Goal: Information Seeking & Learning: Check status

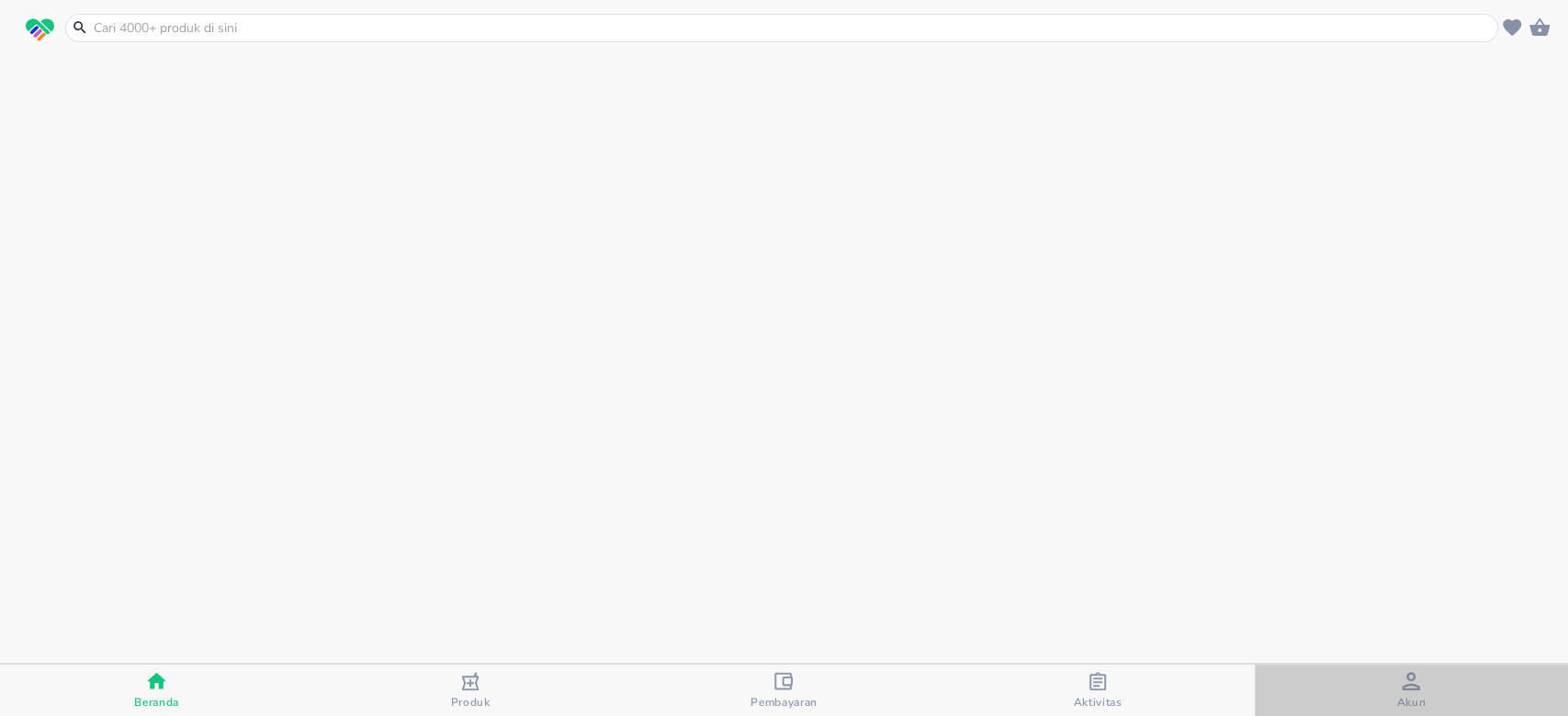
click at [1387, 683] on span "Akun" at bounding box center [1411, 690] width 302 height 38
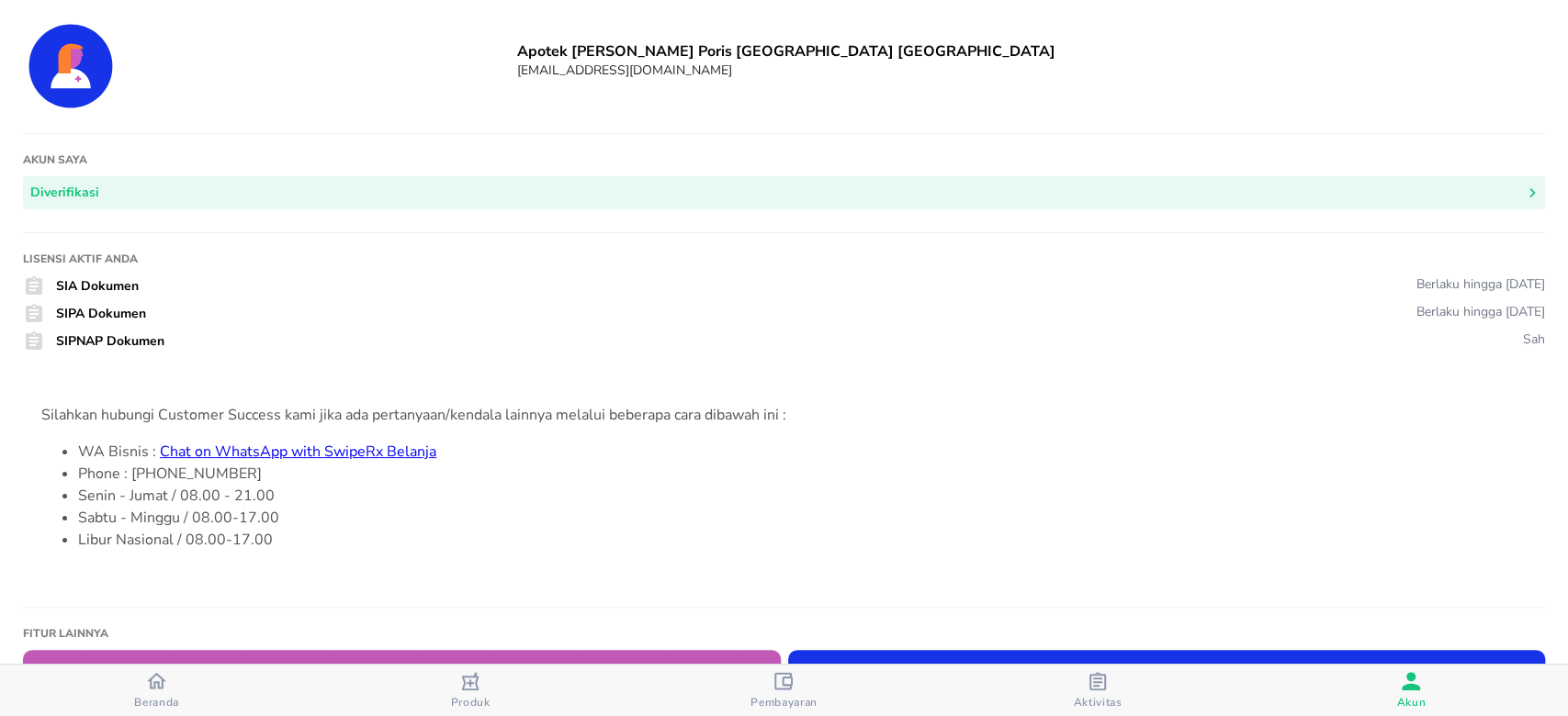
click at [126, 679] on span "Beranda" at bounding box center [156, 690] width 302 height 39
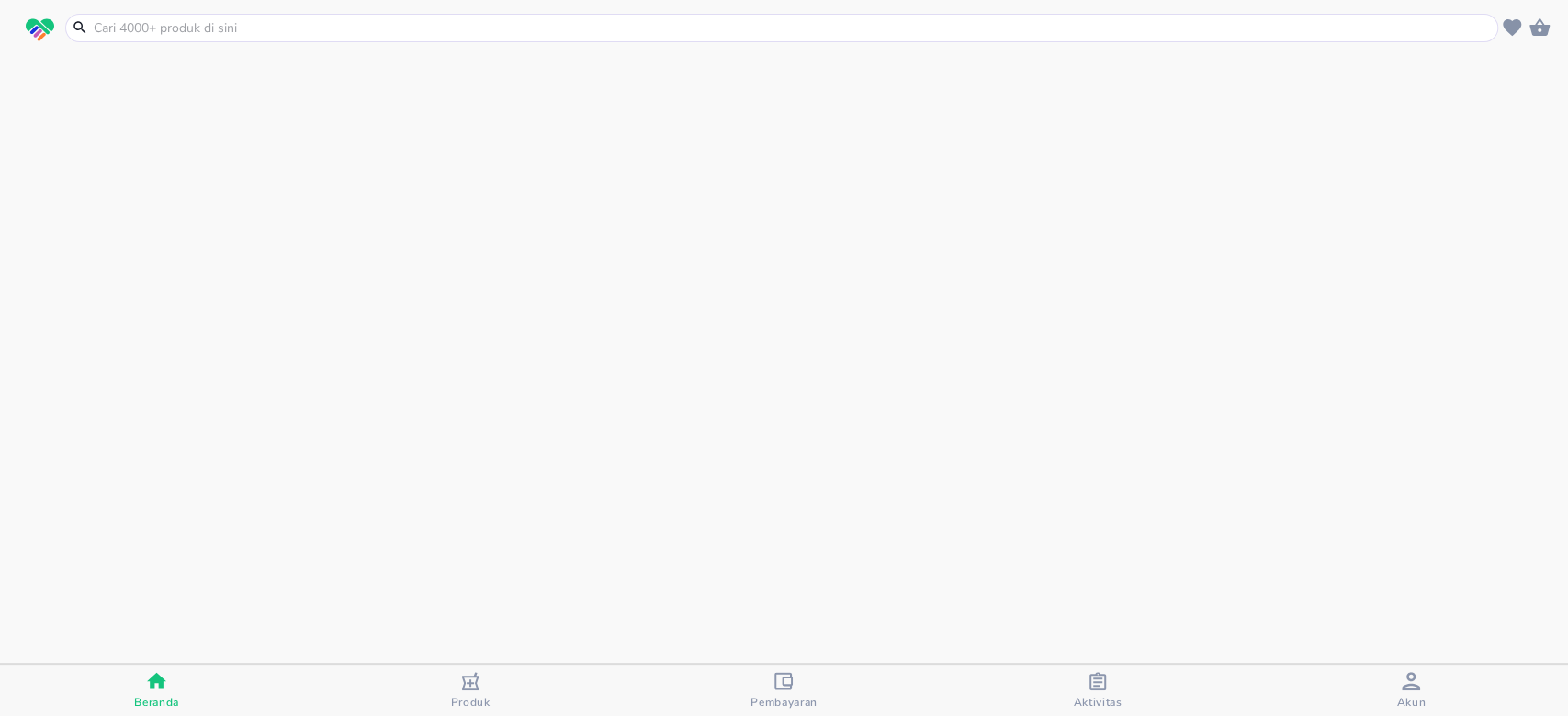
click at [258, 696] on span "Beranda" at bounding box center [156, 690] width 302 height 39
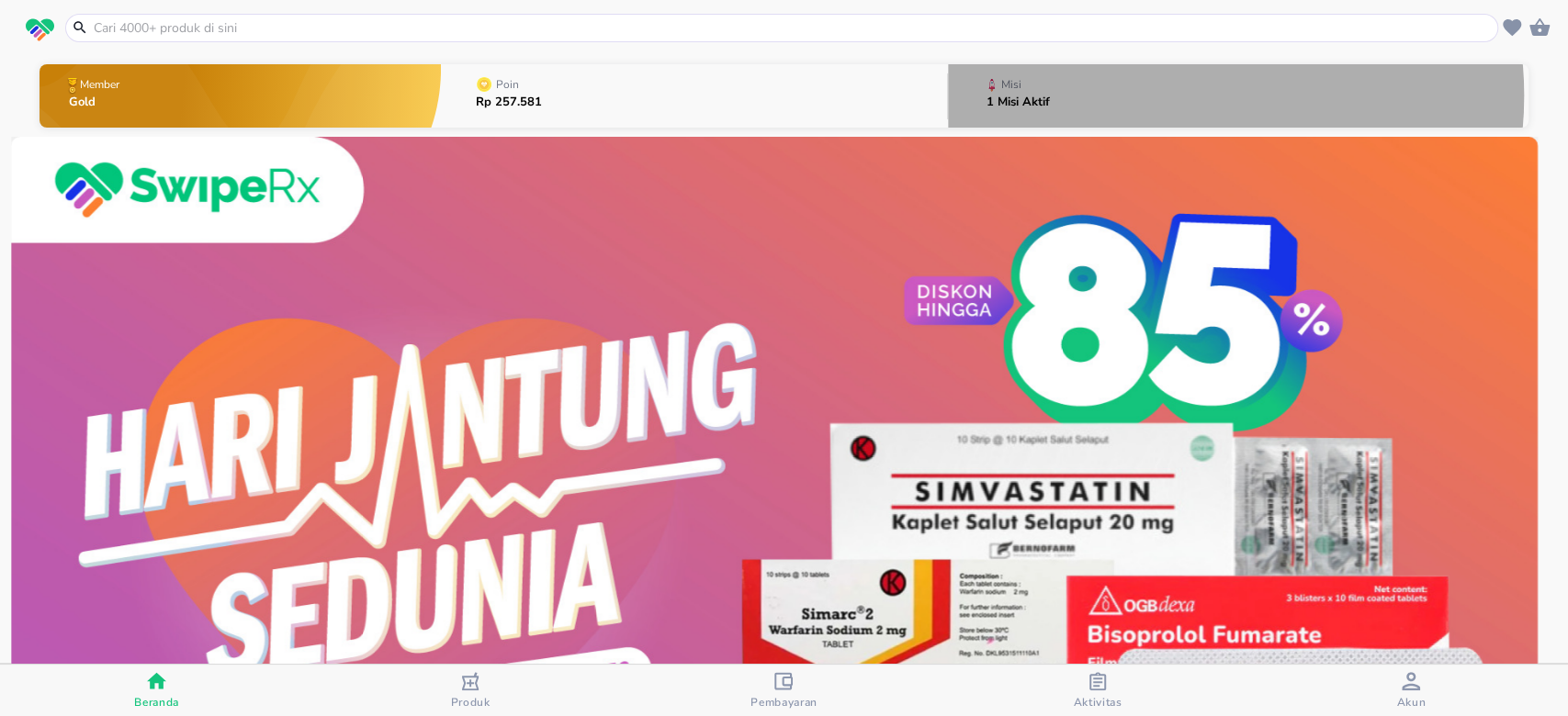
click at [1141, 96] on button "Misi 1 Misi Aktif" at bounding box center [1238, 96] width 580 height 72
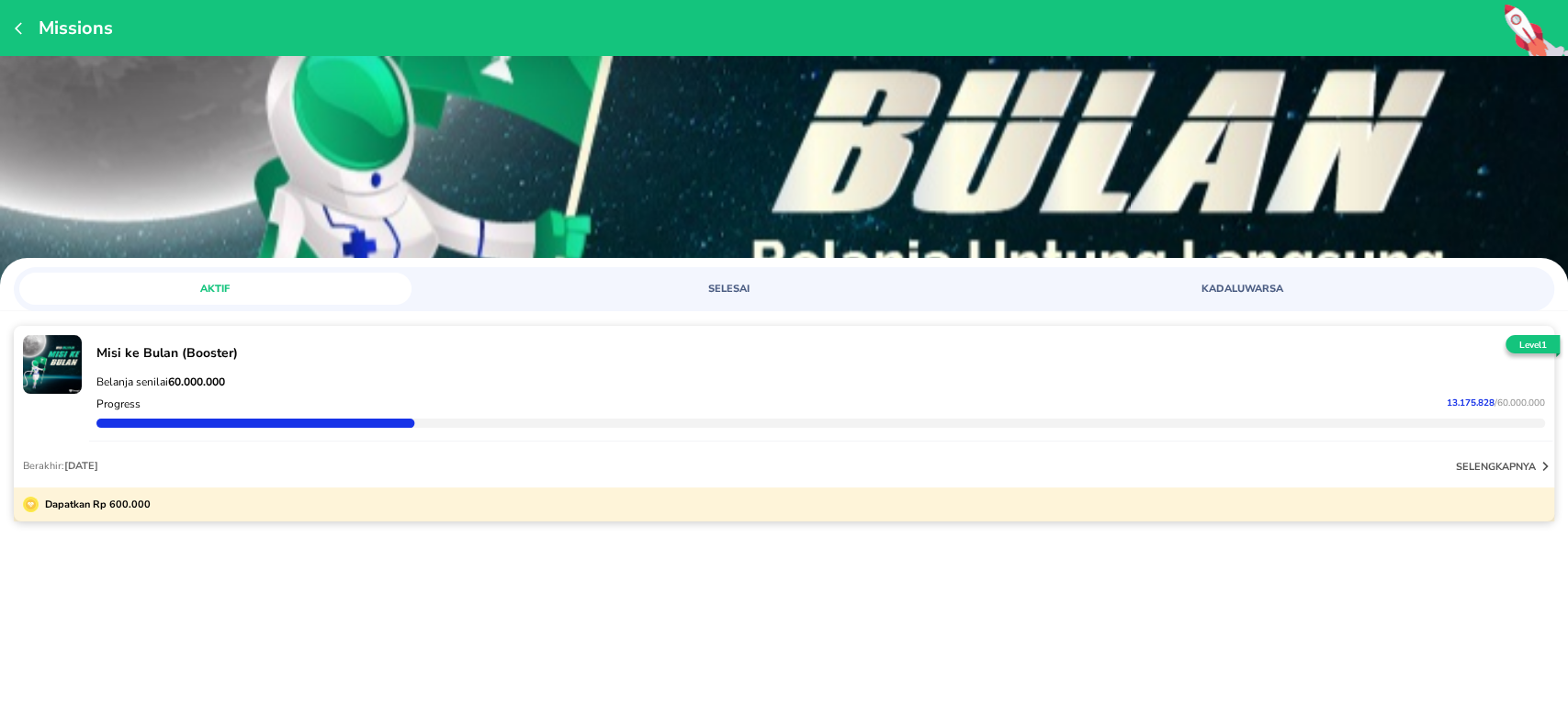
click at [1235, 454] on div "Berakhir: Nov 30, 2025 selengkapnya" at bounding box center [783, 465] width 1540 height 44
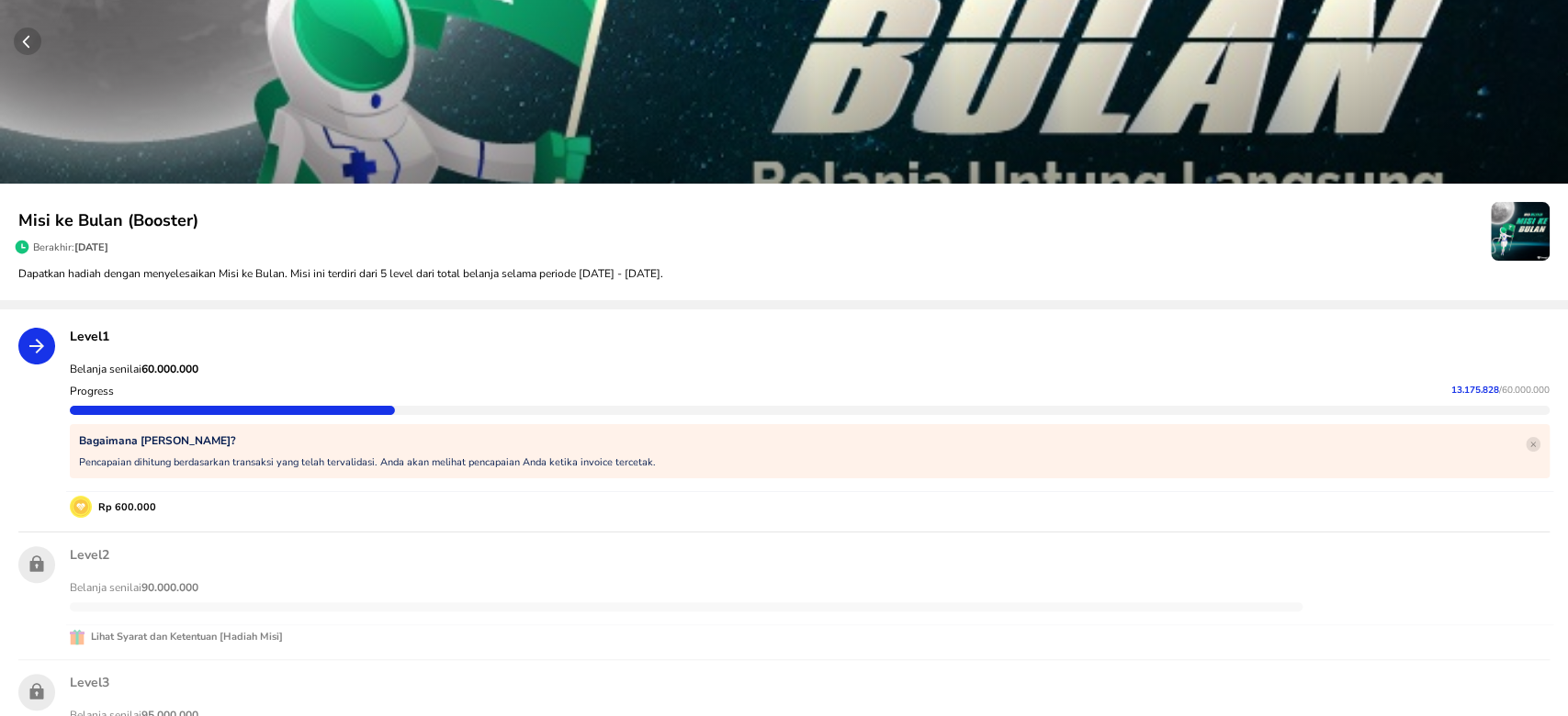
click at [182, 362] on strong "60.000.000" at bounding box center [170, 369] width 57 height 14
copy strong "60.000.000"
click at [1442, 398] on div "13.175.828 / 60.000.000" at bounding box center [1496, 391] width 107 height 14
click at [1442, 397] on div "13.175.828 / 60.000.000" at bounding box center [1496, 391] width 107 height 14
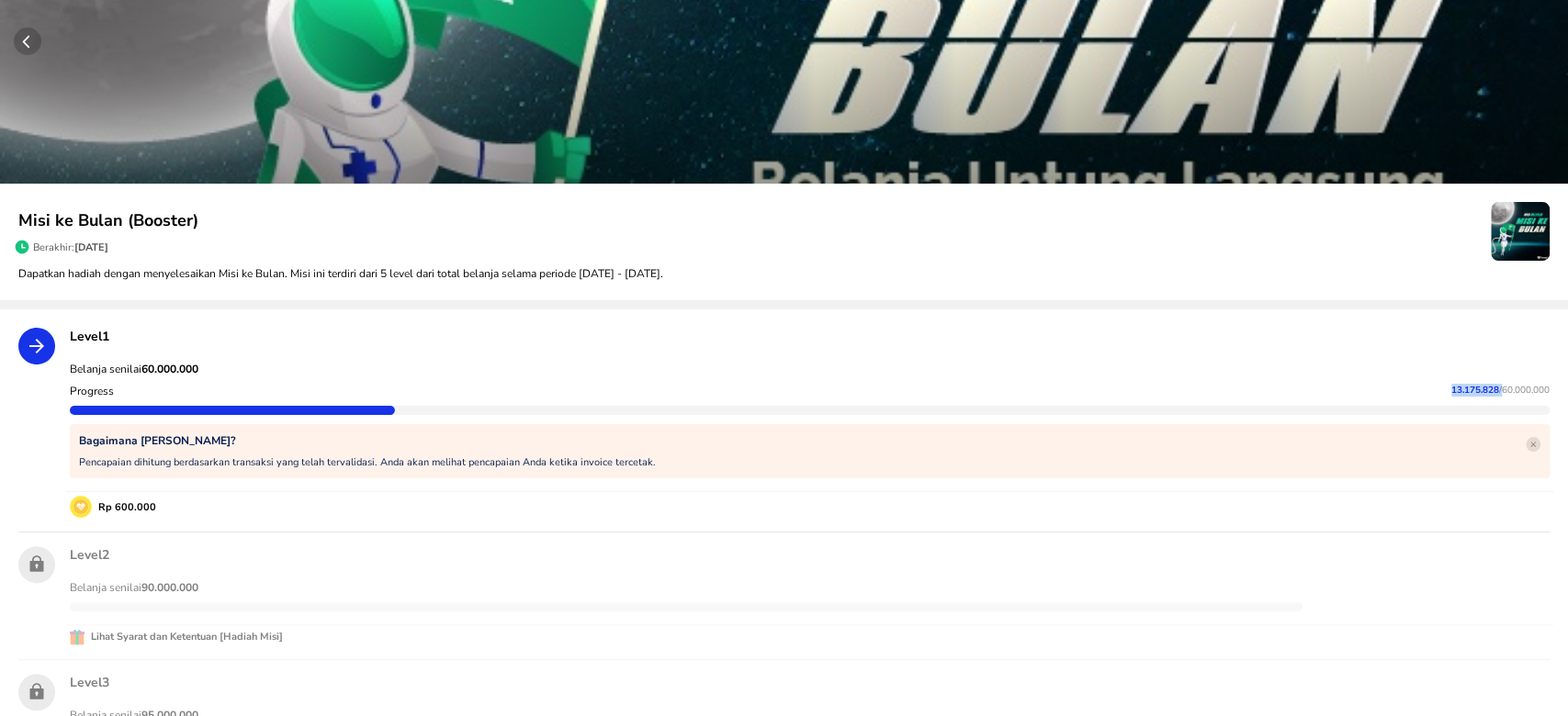
click at [1451, 391] on span "13.175.828" at bounding box center [1474, 390] width 47 height 13
click at [1451, 396] on p "13.175.828 / 60.000.000" at bounding box center [1500, 390] width 98 height 13
copy p "13.175.828"
